Goal: Find specific page/section: Find specific page/section

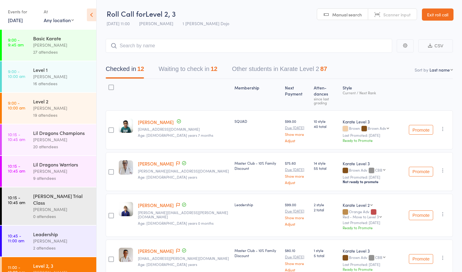
click at [21, 19] on link "13 Sep, 2025" at bounding box center [15, 20] width 15 height 7
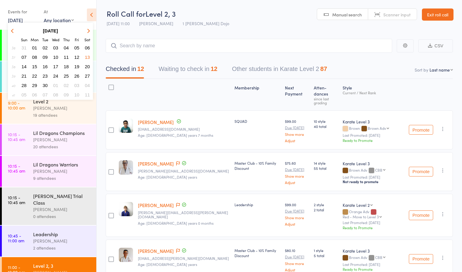
click at [21, 19] on link "13 Sep, 2025" at bounding box center [15, 20] width 15 height 7
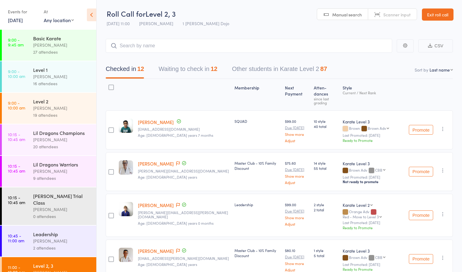
click at [29, 40] on link "9:00 - 9:45 am Basic Karate Jordan Grandlouis 27 attendees" at bounding box center [49, 45] width 94 height 31
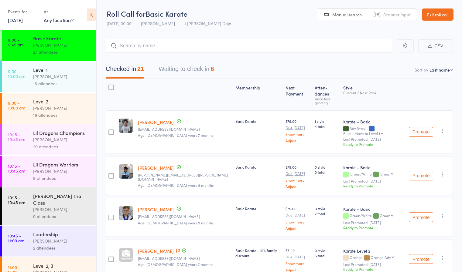
click at [25, 111] on link "9:00 - 10:00 am Level 2 Jordan Grandlouis 19 attendees" at bounding box center [49, 108] width 94 height 31
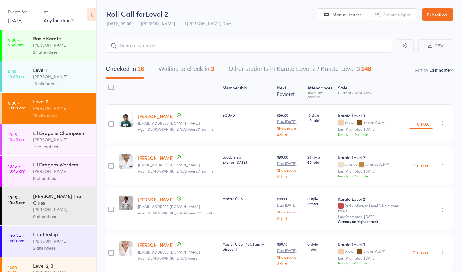
click at [21, 22] on link "13 Sep, 2025" at bounding box center [15, 20] width 15 height 7
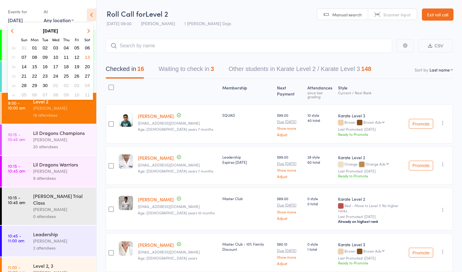
click at [85, 30] on button "button" at bounding box center [87, 31] width 9 height 8
click at [46, 65] on span "14" at bounding box center [44, 66] width 5 height 5
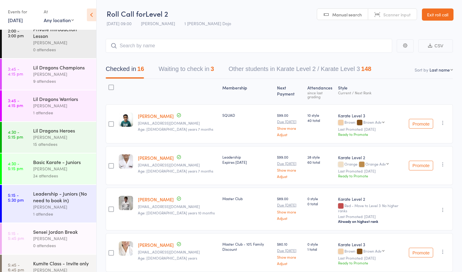
scroll to position [4, 0]
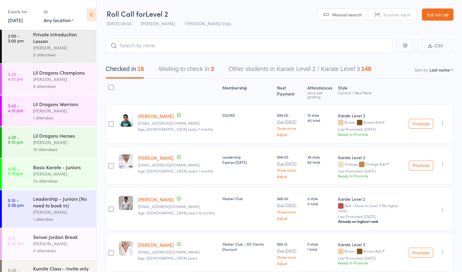
click at [21, 20] on link "14 Oct, 2025" at bounding box center [15, 20] width 15 height 7
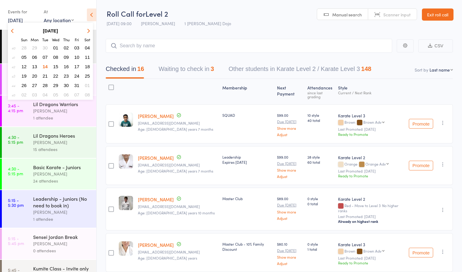
click at [34, 65] on span "13" at bounding box center [34, 66] width 5 height 5
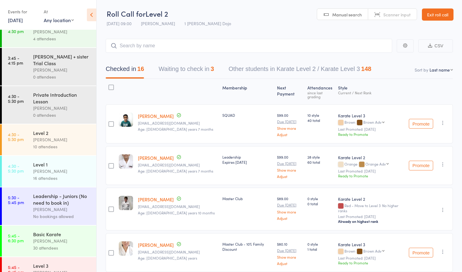
scroll to position [147, 0]
click at [58, 136] on div "[PERSON_NAME]" at bounding box center [62, 139] width 58 height 7
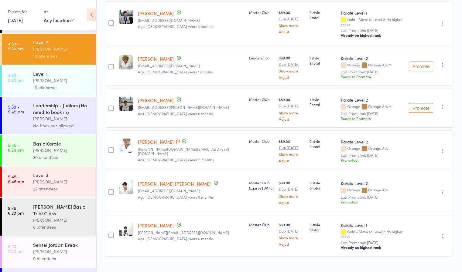
scroll to position [239, 0]
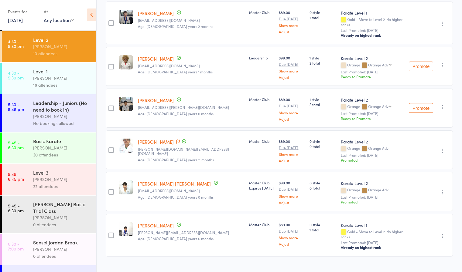
click at [51, 175] on div "Level 3" at bounding box center [62, 172] width 58 height 7
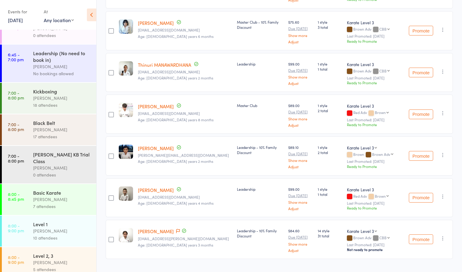
scroll to position [467, 0]
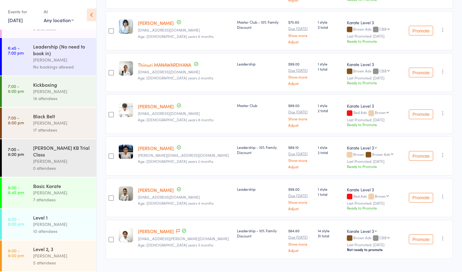
click at [60, 188] on div "Basic Karate" at bounding box center [62, 186] width 58 height 7
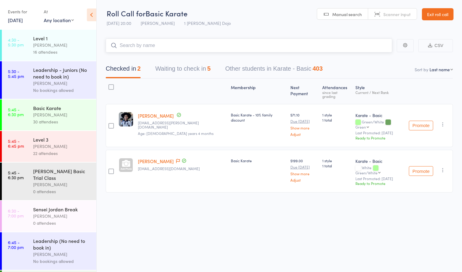
scroll to position [269, 0]
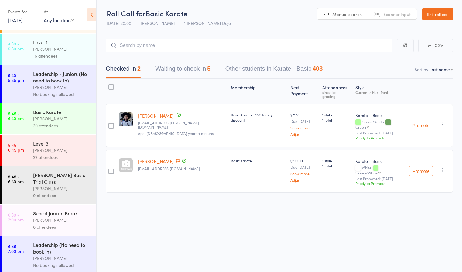
click at [69, 147] on div "[PERSON_NAME]" at bounding box center [62, 150] width 58 height 7
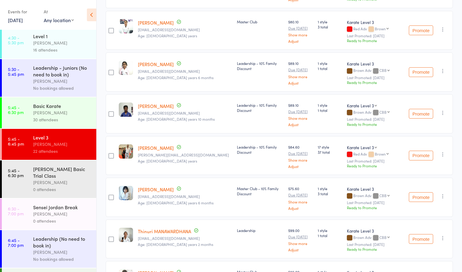
scroll to position [282, 0]
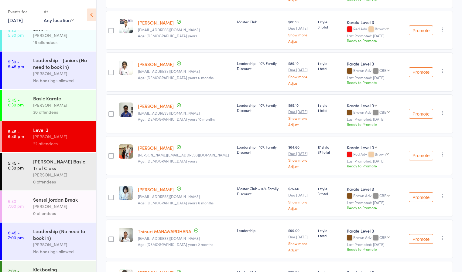
click at [62, 97] on div "Basic Karate" at bounding box center [62, 98] width 58 height 7
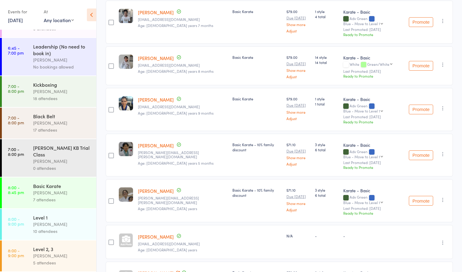
scroll to position [110, 0]
click at [73, 187] on div "Basic Karate" at bounding box center [62, 186] width 58 height 7
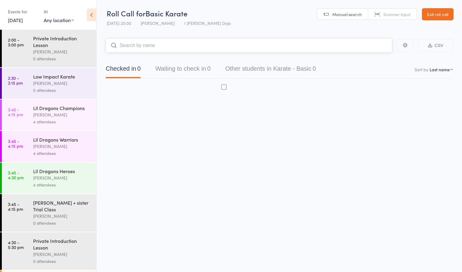
scroll to position [0, 0]
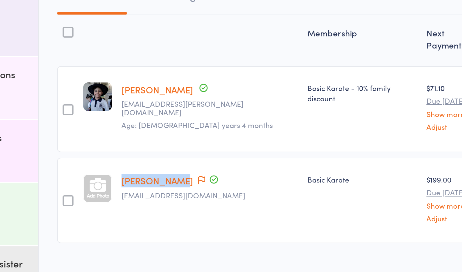
drag, startPoint x: 136, startPoint y: 154, endPoint x: 170, endPoint y: 155, distance: 34.0
click at [170, 155] on member-row "Liam Sazmand LINASAZMAND57@GMAIL.COM Basic Karate $199.00 Due Oct 17 Show more …" at bounding box center [279, 171] width 347 height 43
copy member-row "Liam Sazmand"
